Goal: Transaction & Acquisition: Purchase product/service

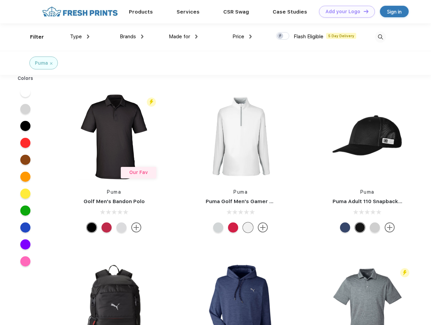
click at [344, 12] on link "Add your Logo Design Tool" at bounding box center [347, 12] width 56 height 12
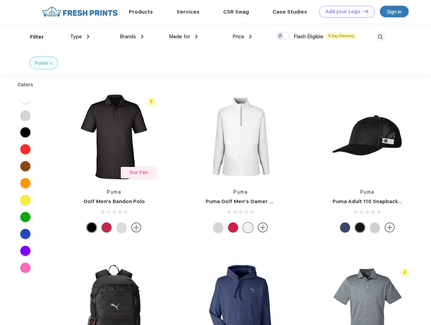
click at [0, 0] on div "Design Tool" at bounding box center [0, 0] width 0 height 0
click at [363, 11] on link "Add your Logo Design Tool" at bounding box center [347, 12] width 56 height 12
click at [32, 37] on div "Filter" at bounding box center [37, 37] width 14 height 8
click at [80, 37] on span "Type" at bounding box center [76, 36] width 12 height 6
click at [132, 37] on span "Brands" at bounding box center [128, 36] width 16 height 6
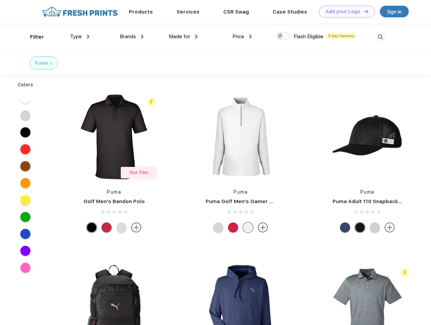
click at [183, 37] on span "Made for" at bounding box center [179, 36] width 21 height 6
click at [242, 37] on span "Price" at bounding box center [238, 36] width 12 height 6
click at [283, 36] on div at bounding box center [282, 35] width 13 height 7
click at [280, 36] on input "checkbox" at bounding box center [278, 34] width 4 height 4
click at [380, 37] on img at bounding box center [380, 36] width 11 height 11
